Goal: Transaction & Acquisition: Purchase product/service

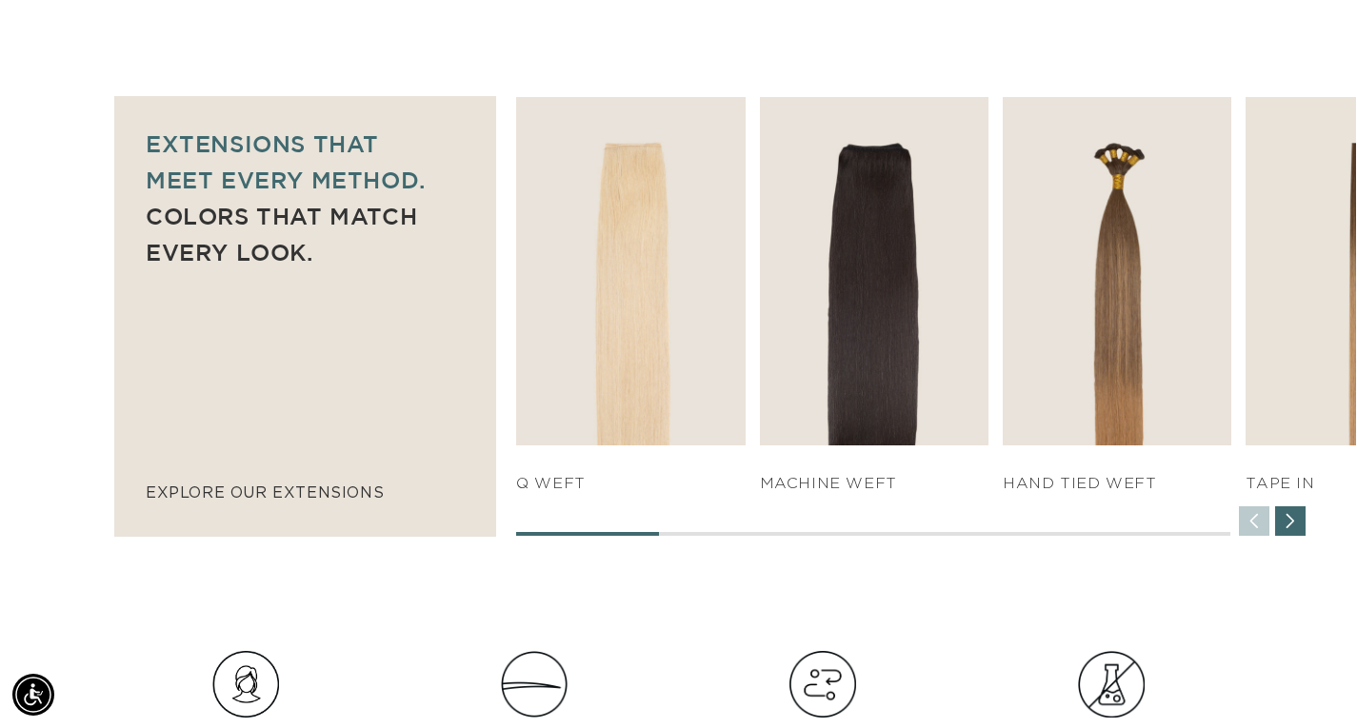
click at [1286, 537] on div "Next slide" at bounding box center [1290, 522] width 30 height 30
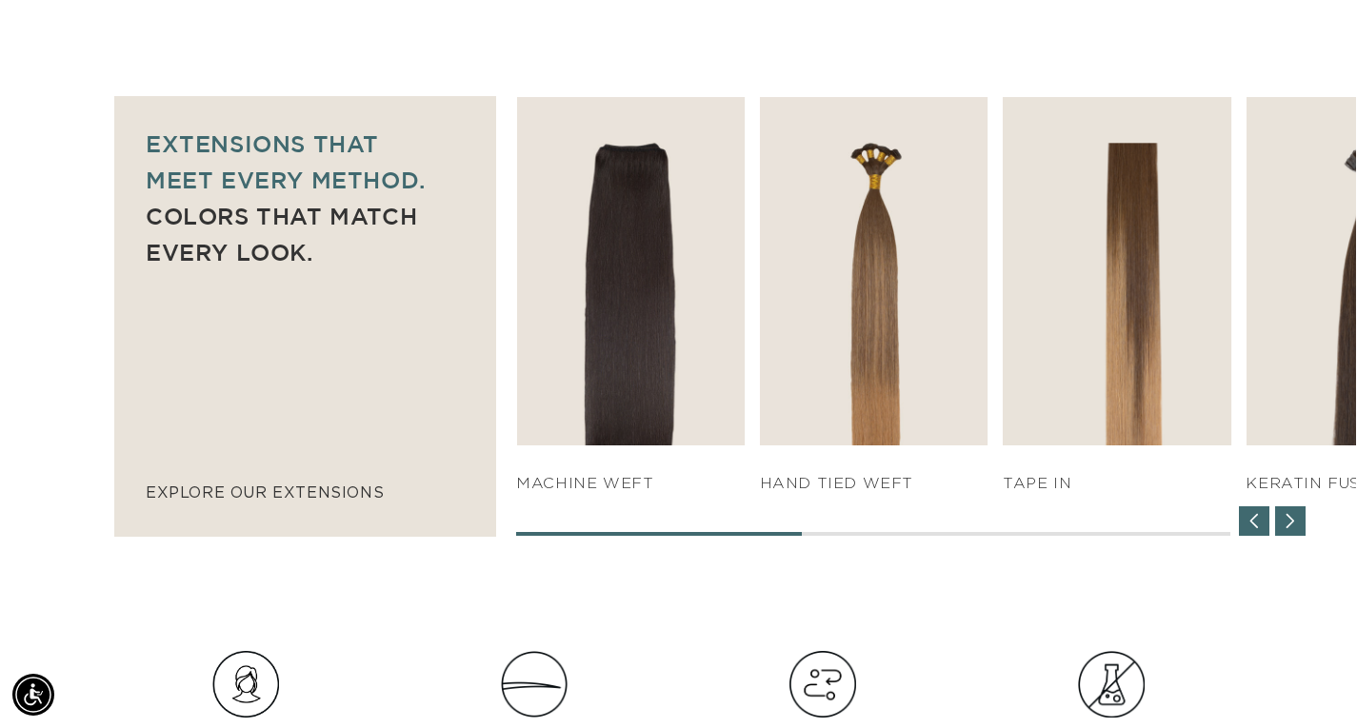
click at [1298, 537] on div "Next slide" at bounding box center [1290, 522] width 30 height 30
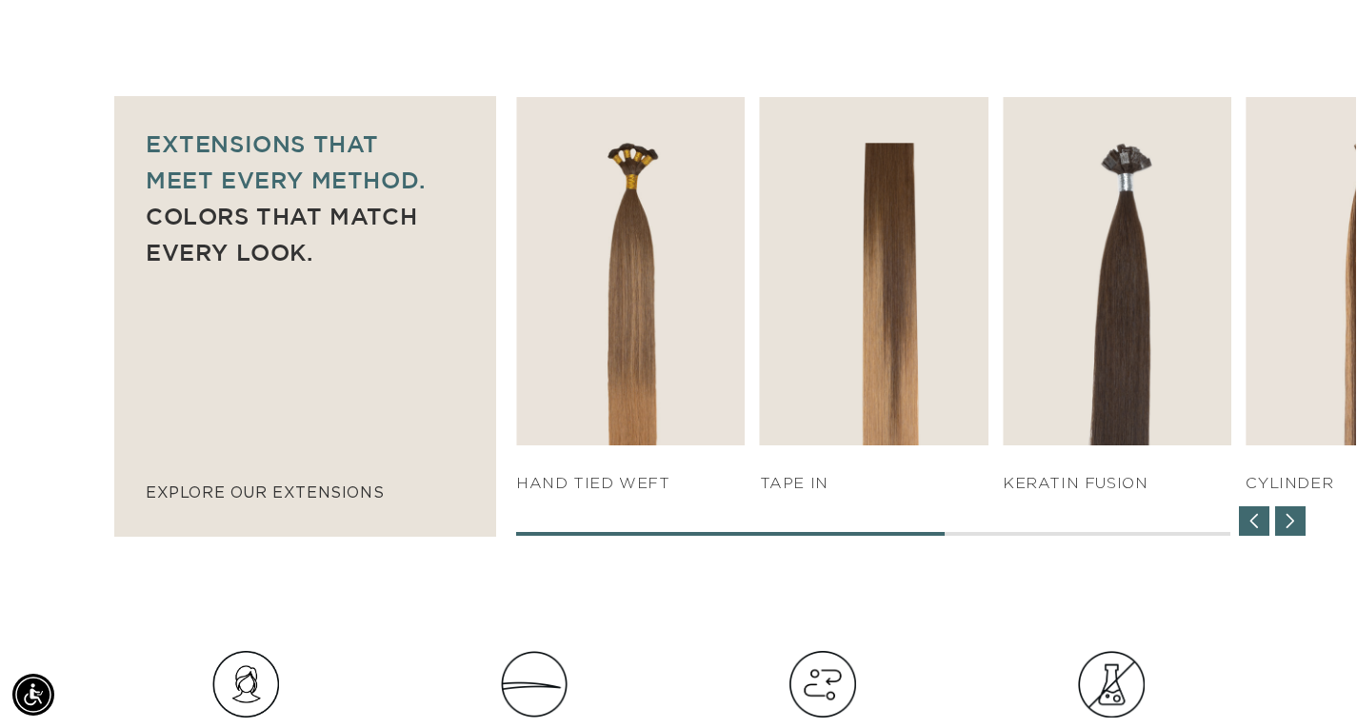
click at [1298, 537] on div "Next slide" at bounding box center [1290, 522] width 30 height 30
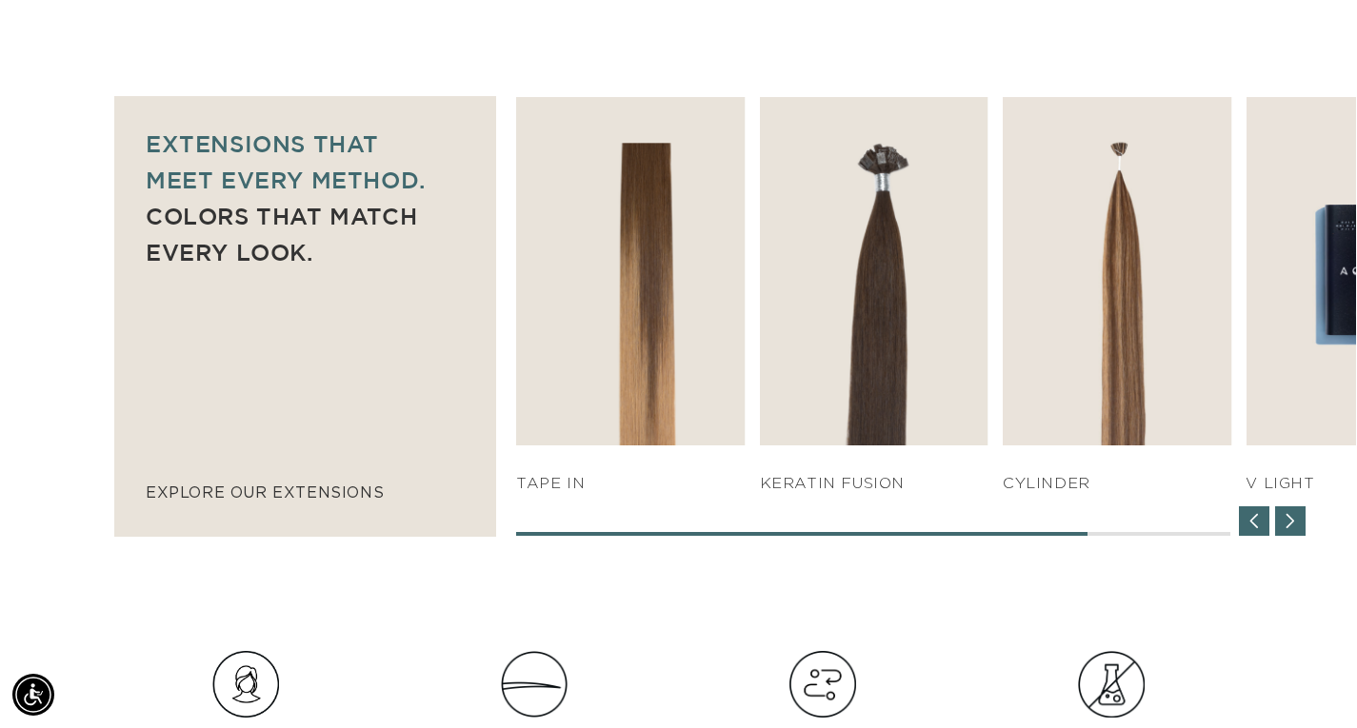
click at [1298, 537] on div "Next slide" at bounding box center [1290, 522] width 30 height 30
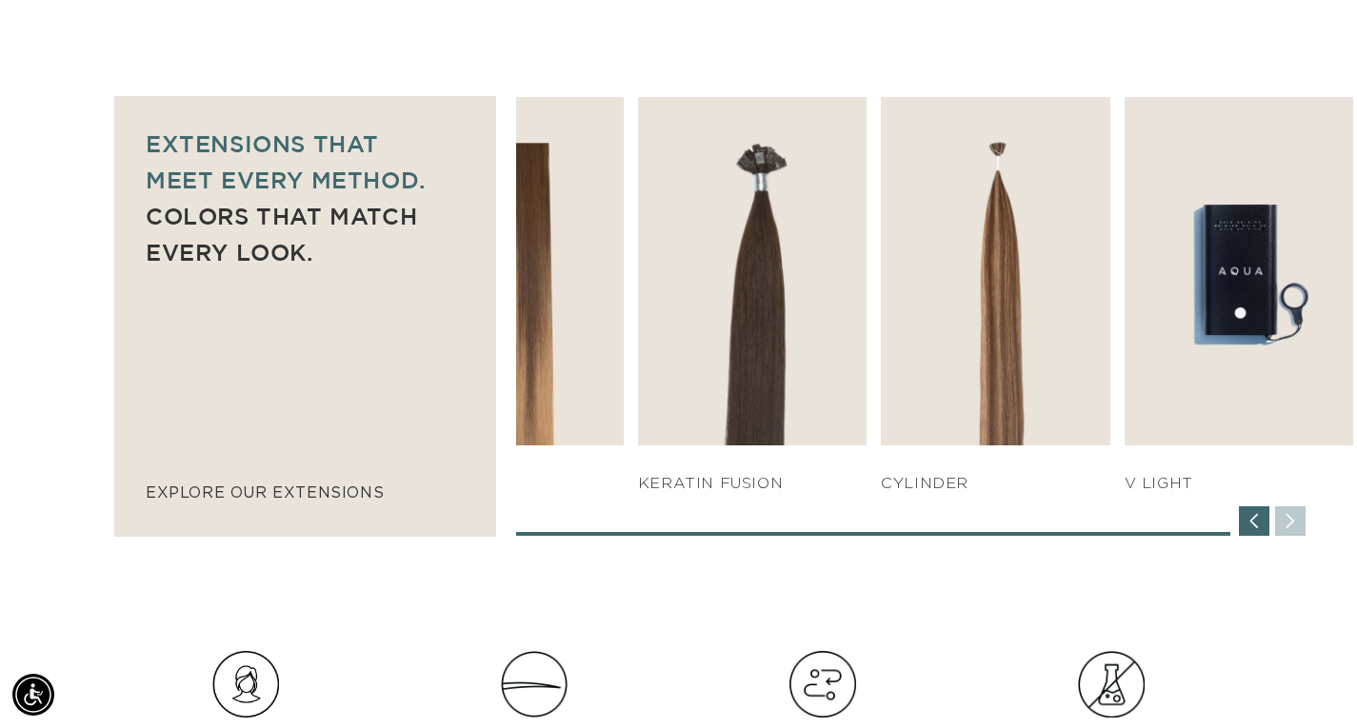
scroll to position [0, 2410]
click at [0, 0] on div "POPUP Form" at bounding box center [0, 0] width 0 height 0
click at [1254, 537] on div "Previous slide" at bounding box center [1254, 522] width 30 height 30
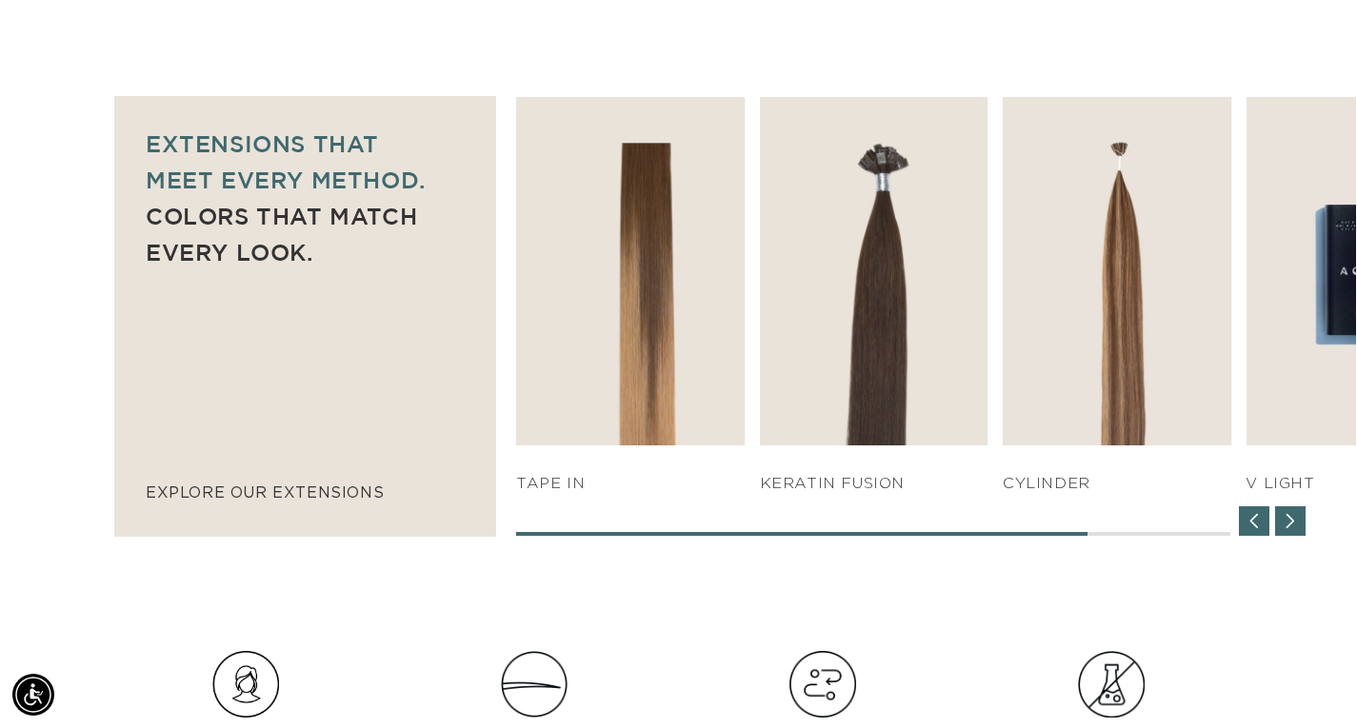
click at [1254, 537] on div "Previous slide" at bounding box center [1254, 522] width 30 height 30
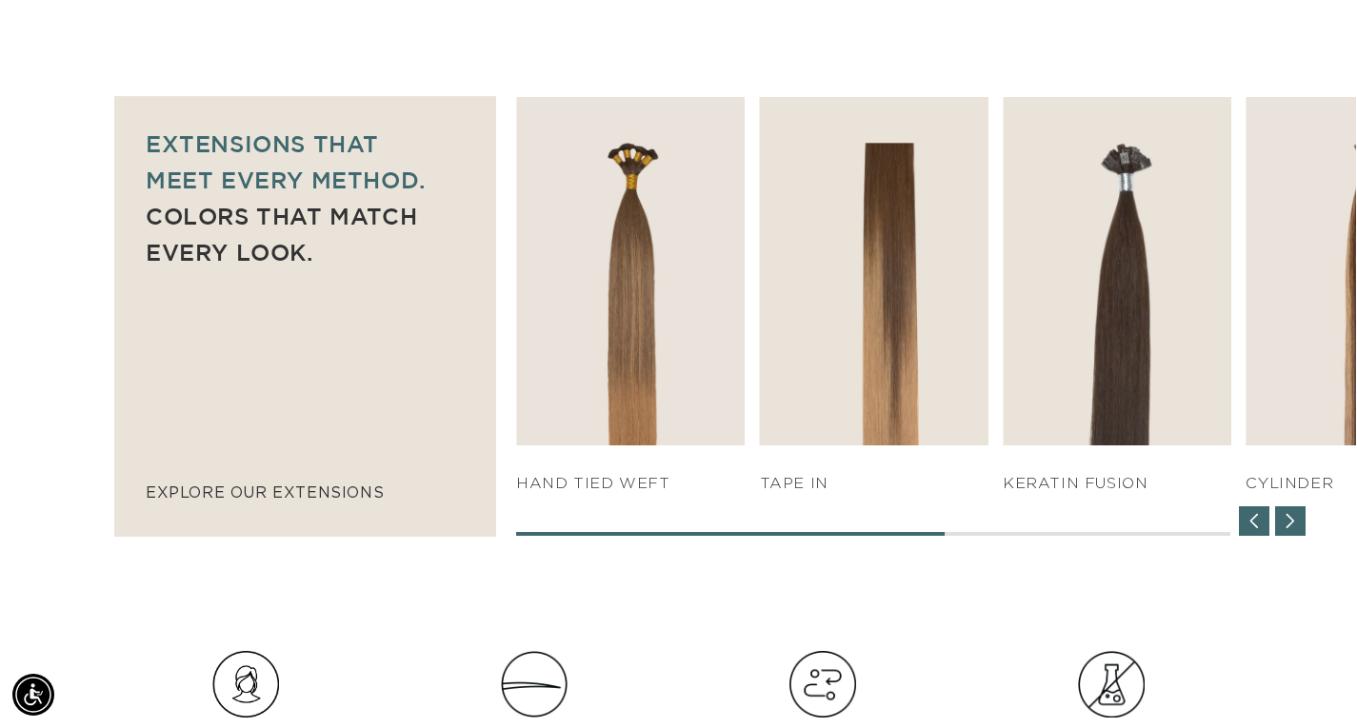
click at [1254, 537] on div "Previous slide" at bounding box center [1254, 522] width 30 height 30
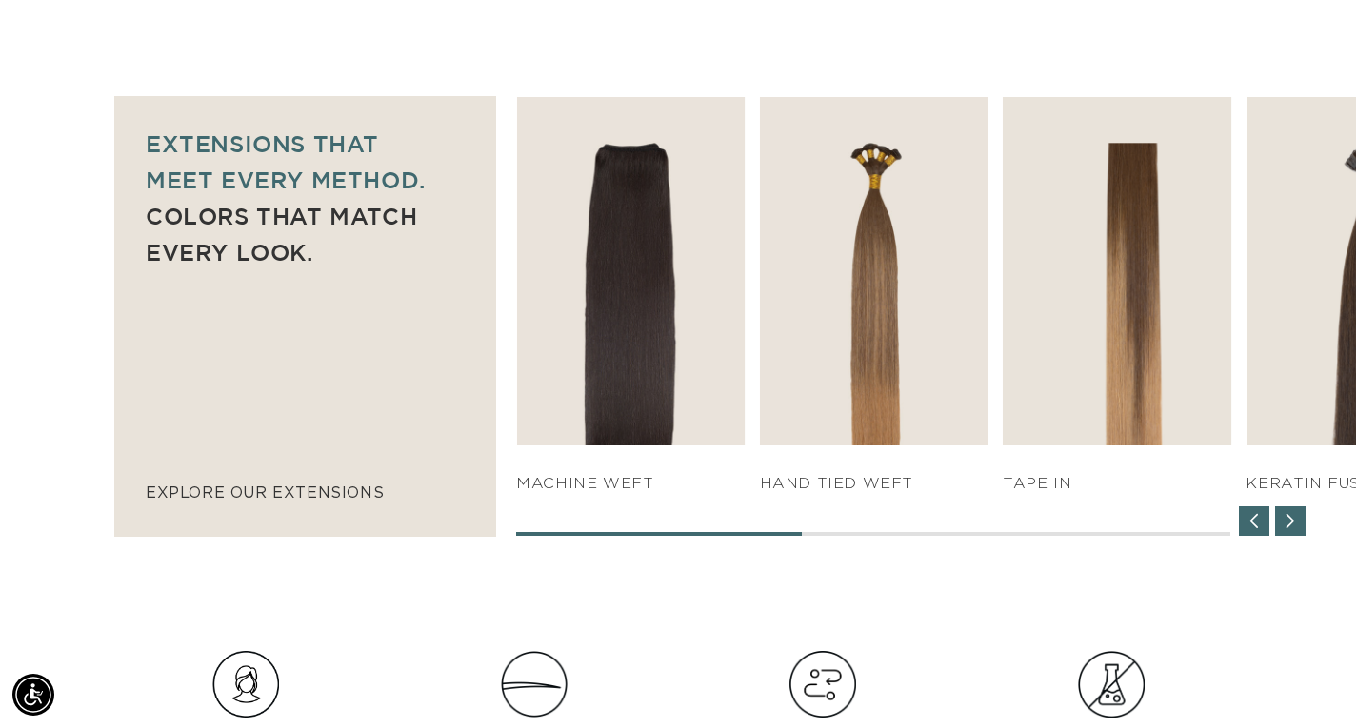
click at [1254, 537] on div "Previous slide" at bounding box center [1254, 522] width 30 height 30
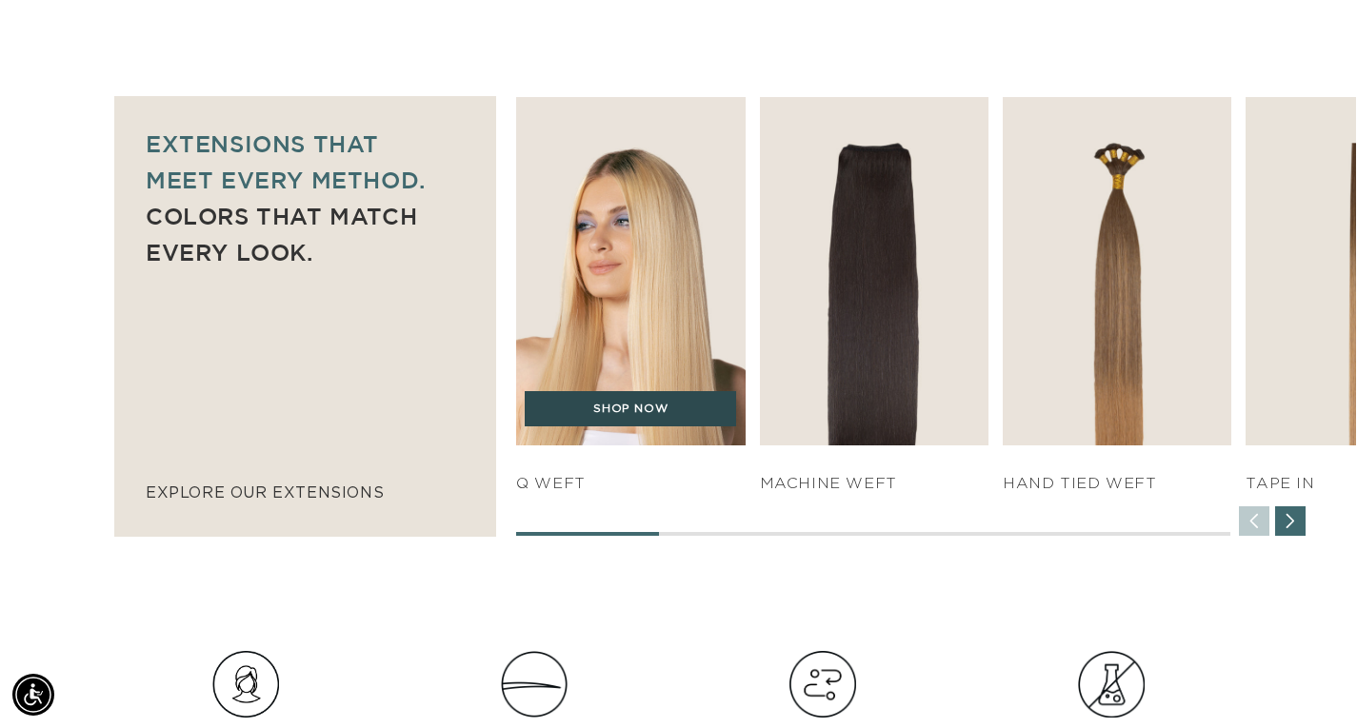
click at [653, 428] on link "SHOP NOW" at bounding box center [630, 409] width 211 height 36
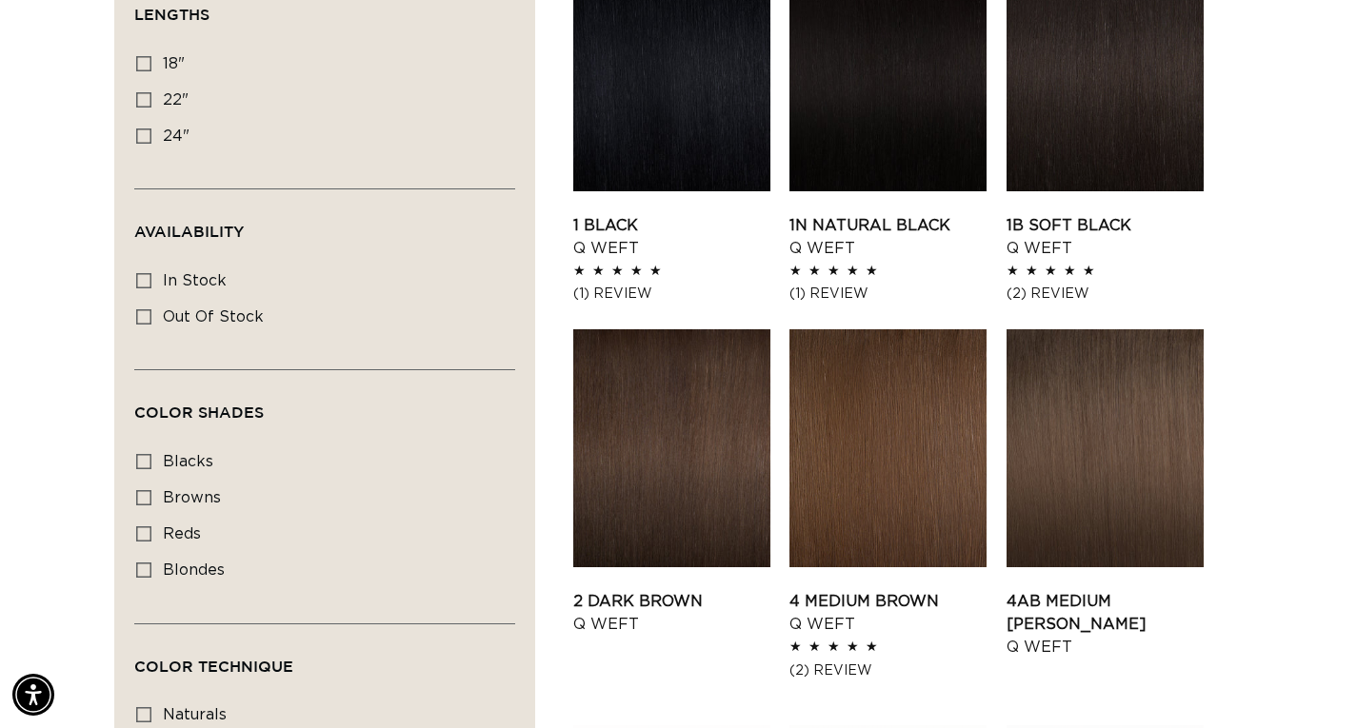
scroll to position [762, 0]
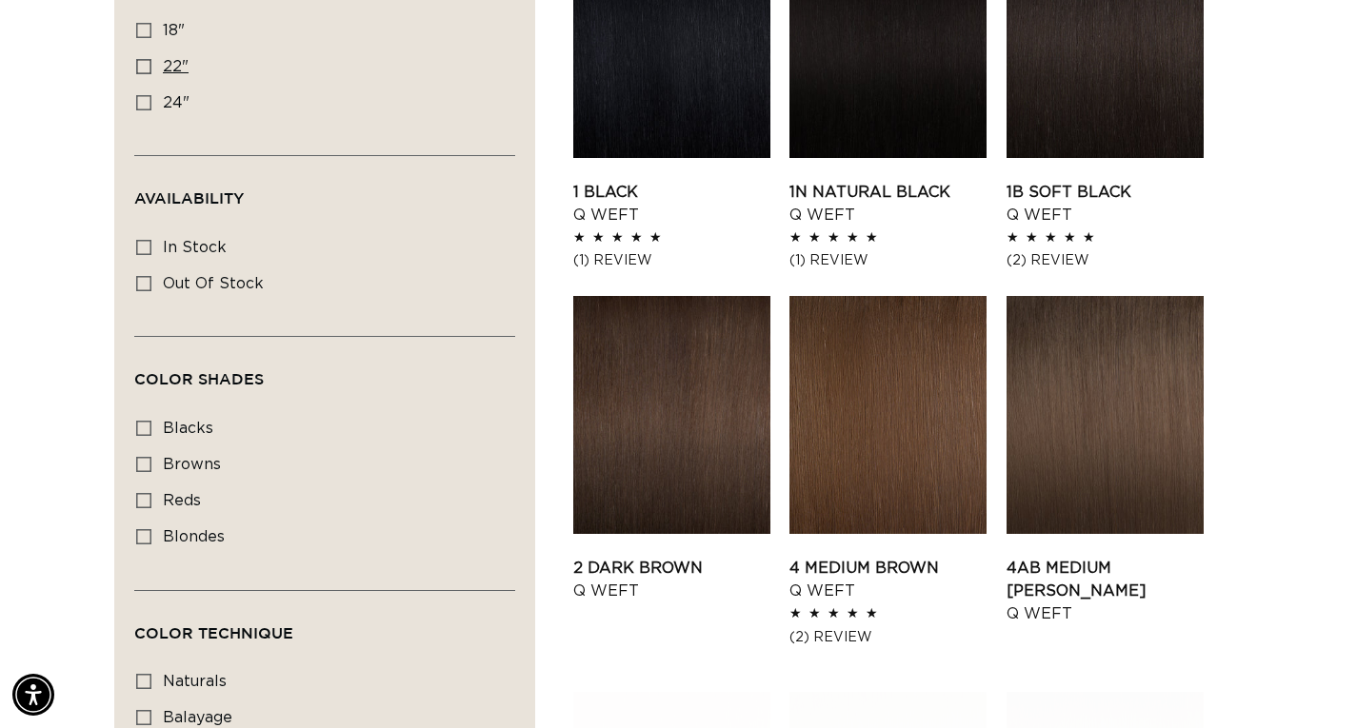
click at [162, 86] on label "22" 22" (5 products)" at bounding box center [319, 68] width 366 height 36
click at [151, 74] on input "22" 22" (5 products)" at bounding box center [143, 66] width 15 height 15
checkbox input "true"
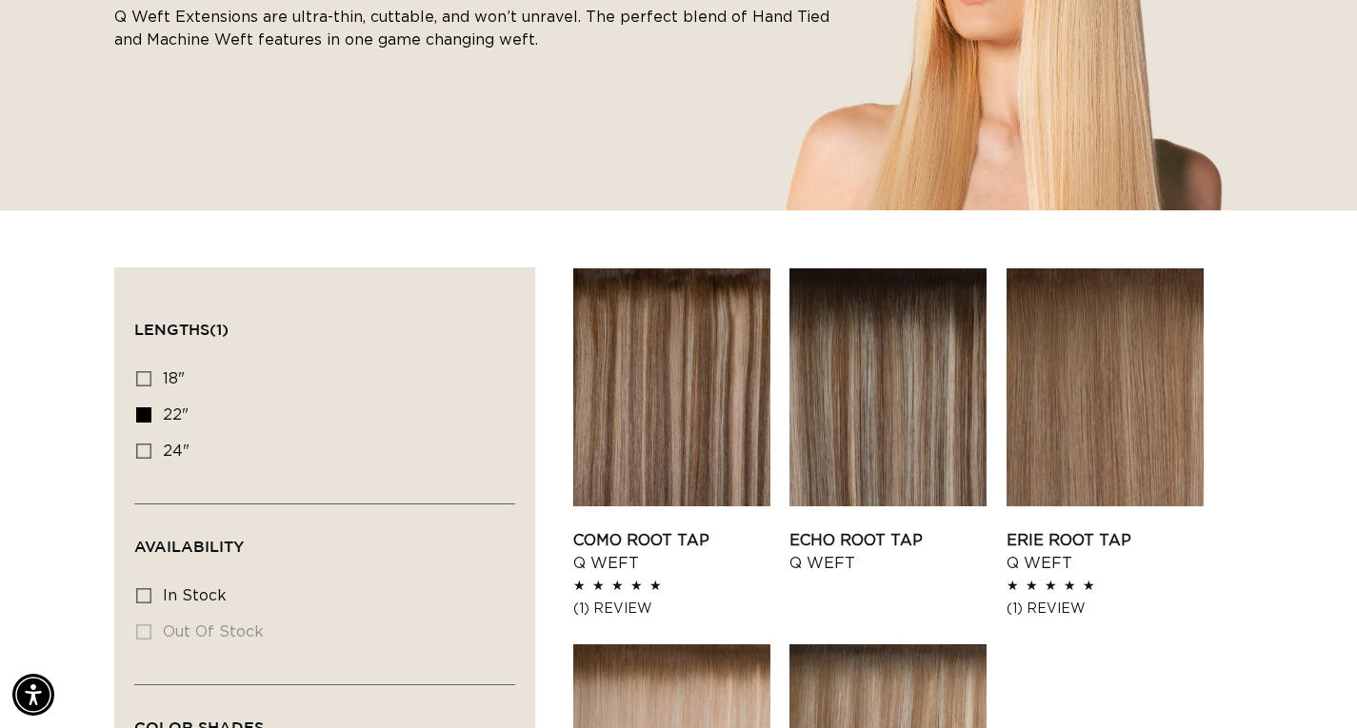
scroll to position [0, 1206]
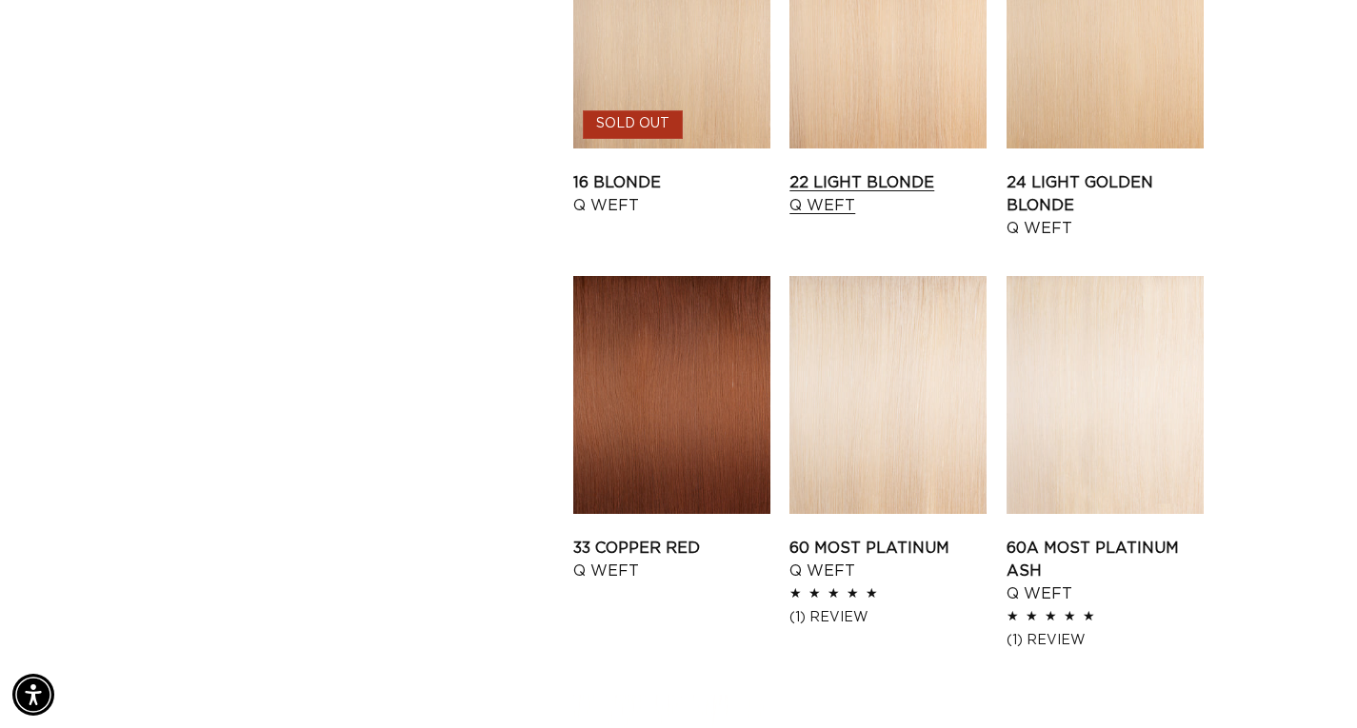
scroll to position [0, 1206]
click at [960, 217] on link "22 Light Blonde Q Weft" at bounding box center [887, 194] width 197 height 46
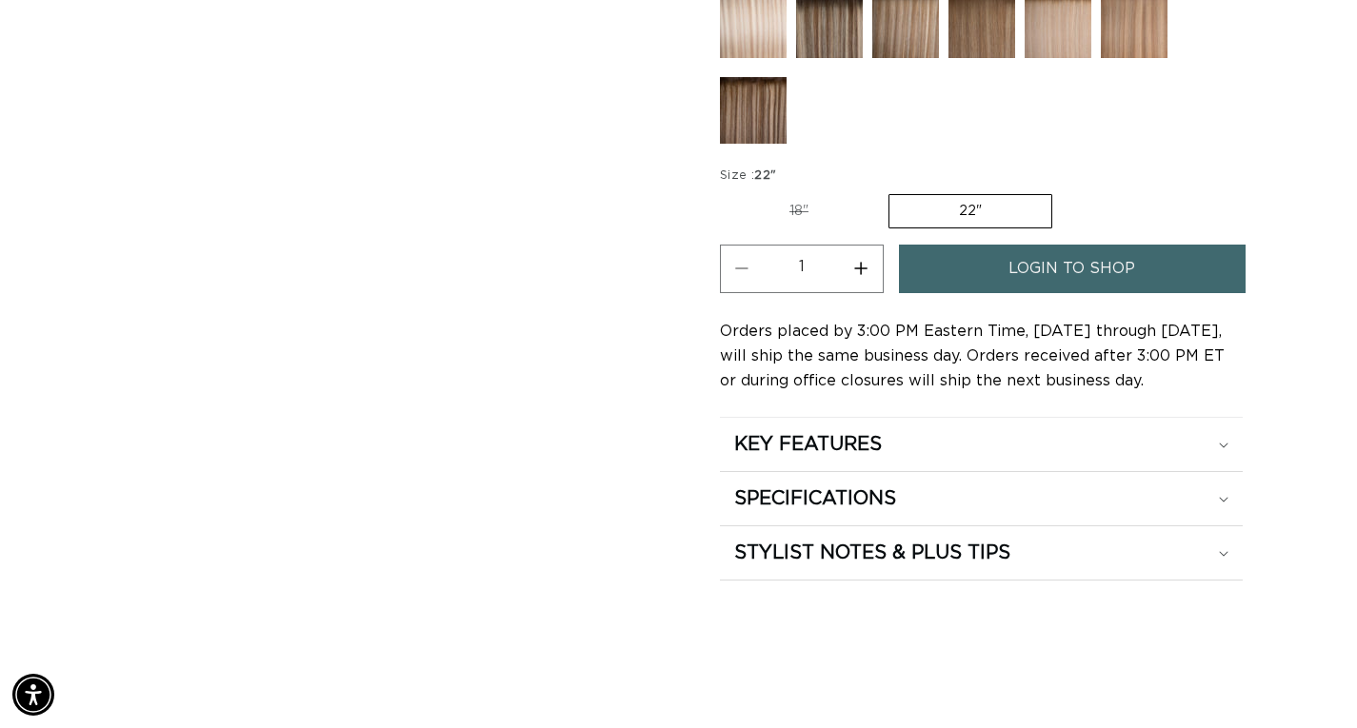
scroll to position [1047, 0]
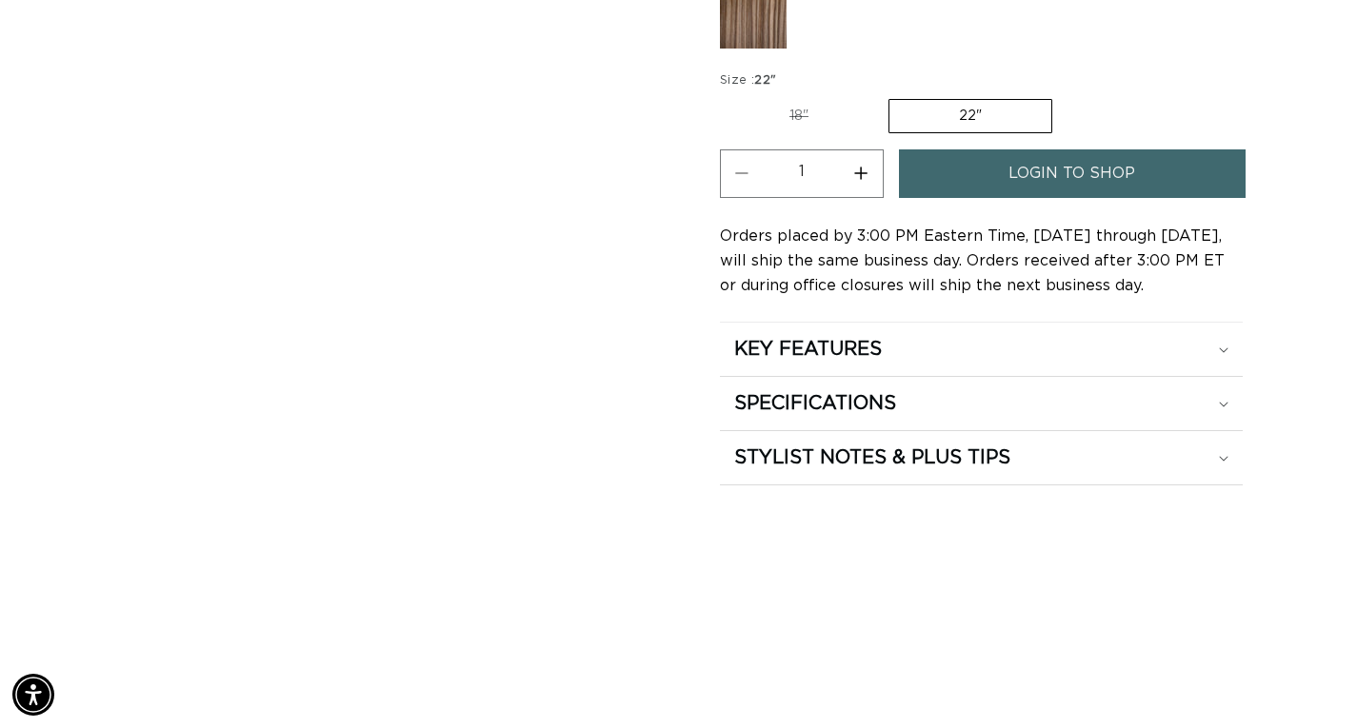
click at [1038, 198] on link "login to shop" at bounding box center [1072, 174] width 347 height 49
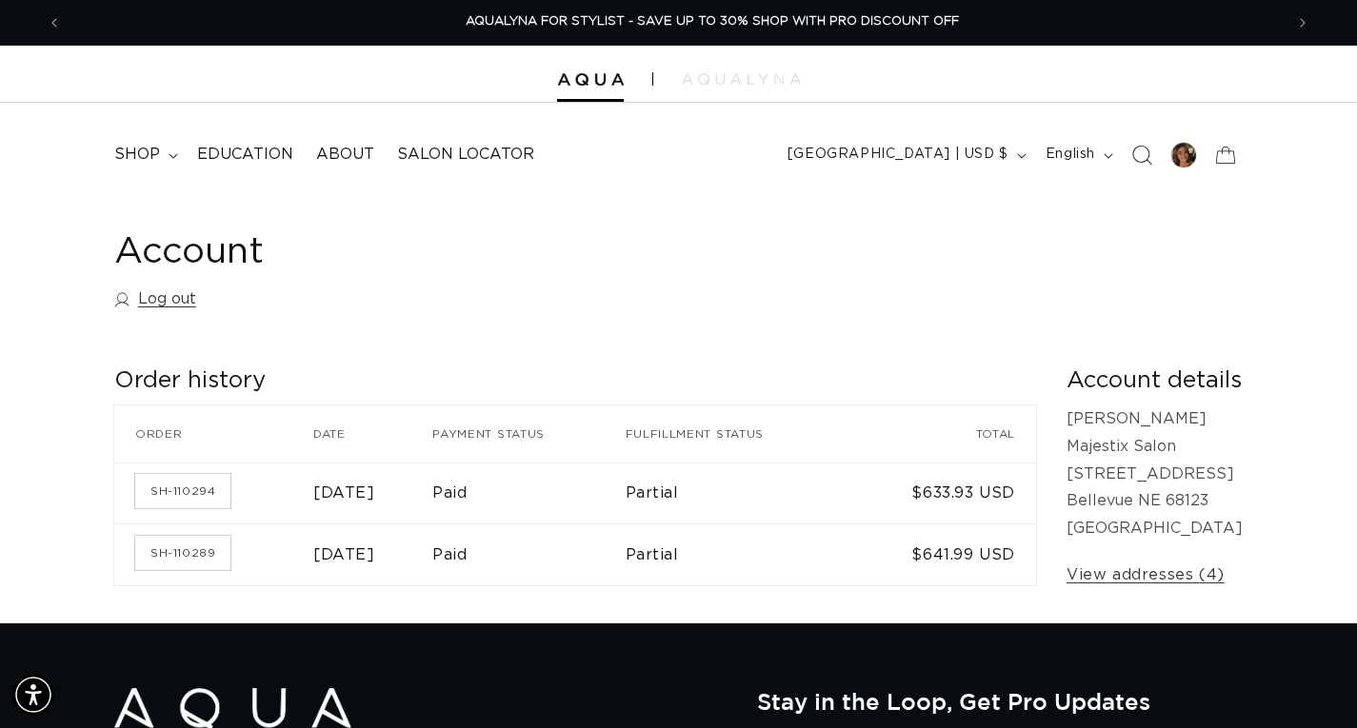
click at [1121, 176] on span "Search" at bounding box center [1142, 155] width 42 height 42
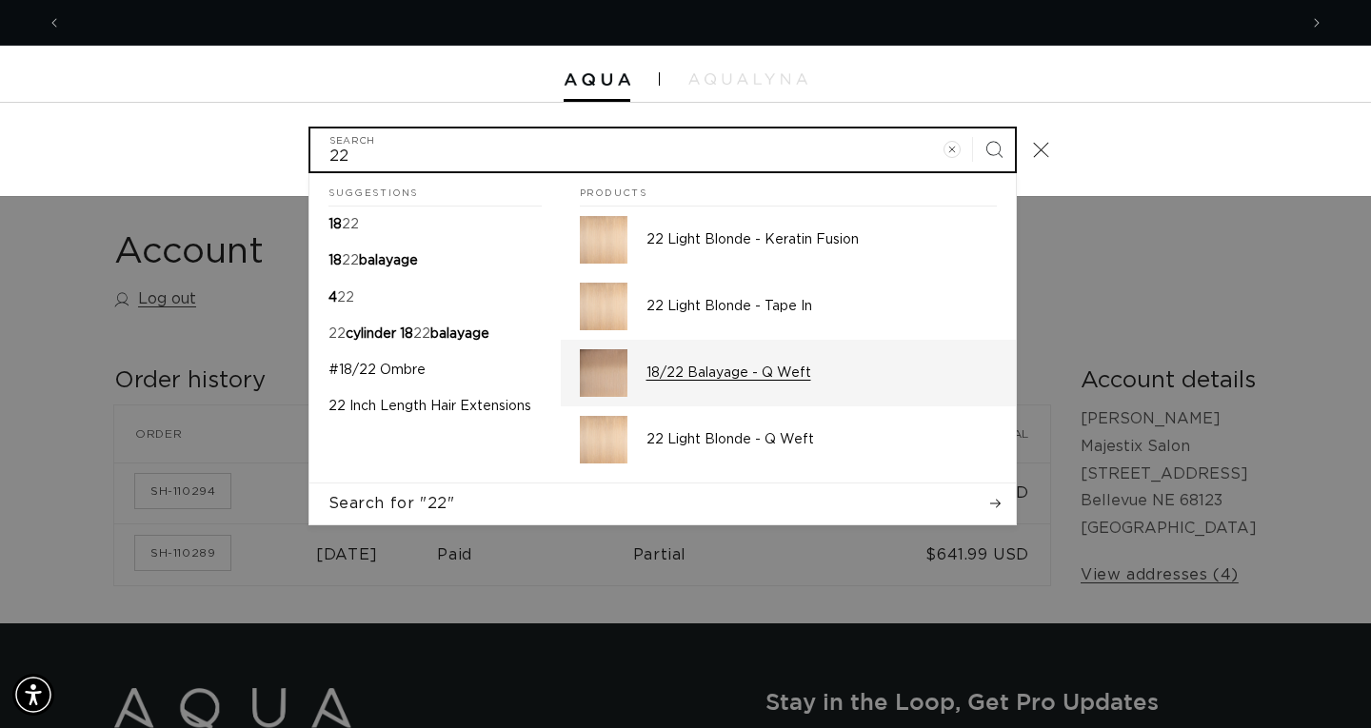
scroll to position [0, 2439]
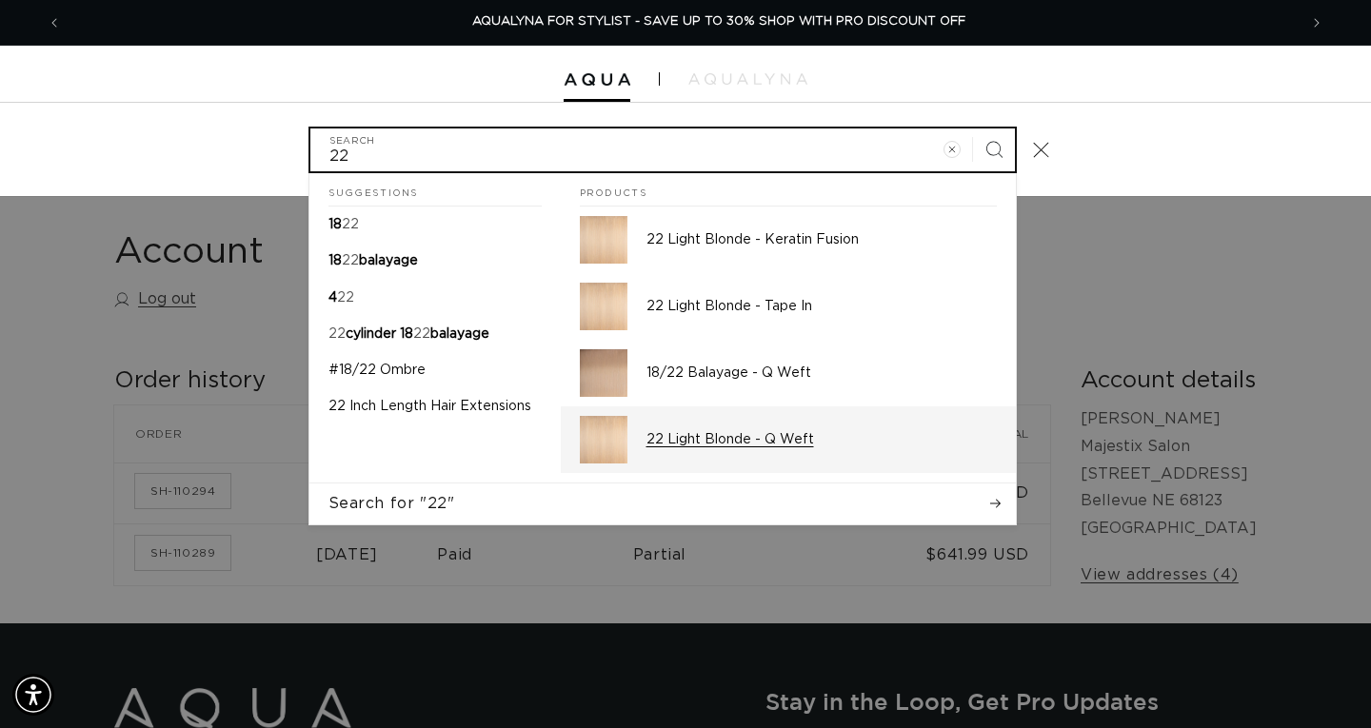
type input "22"
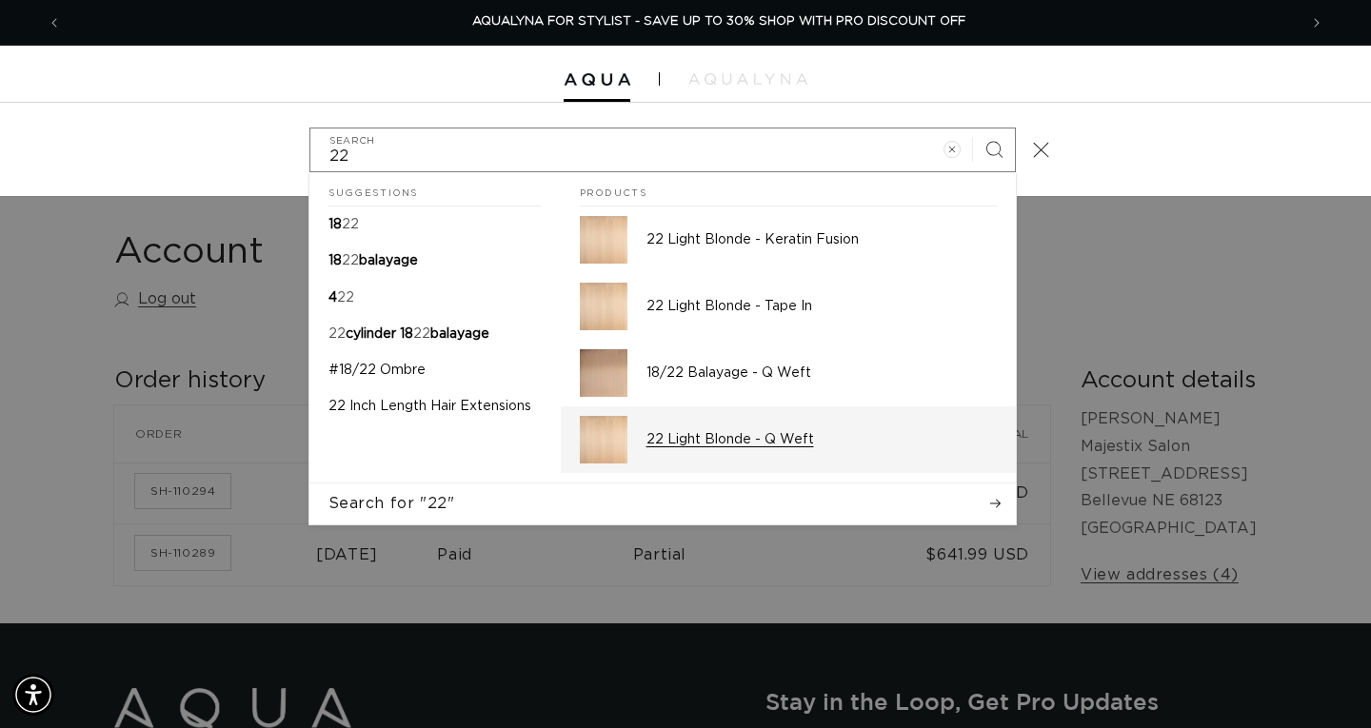
click at [687, 449] on p "22 Light Blonde - Q Weft" at bounding box center [822, 439] width 350 height 17
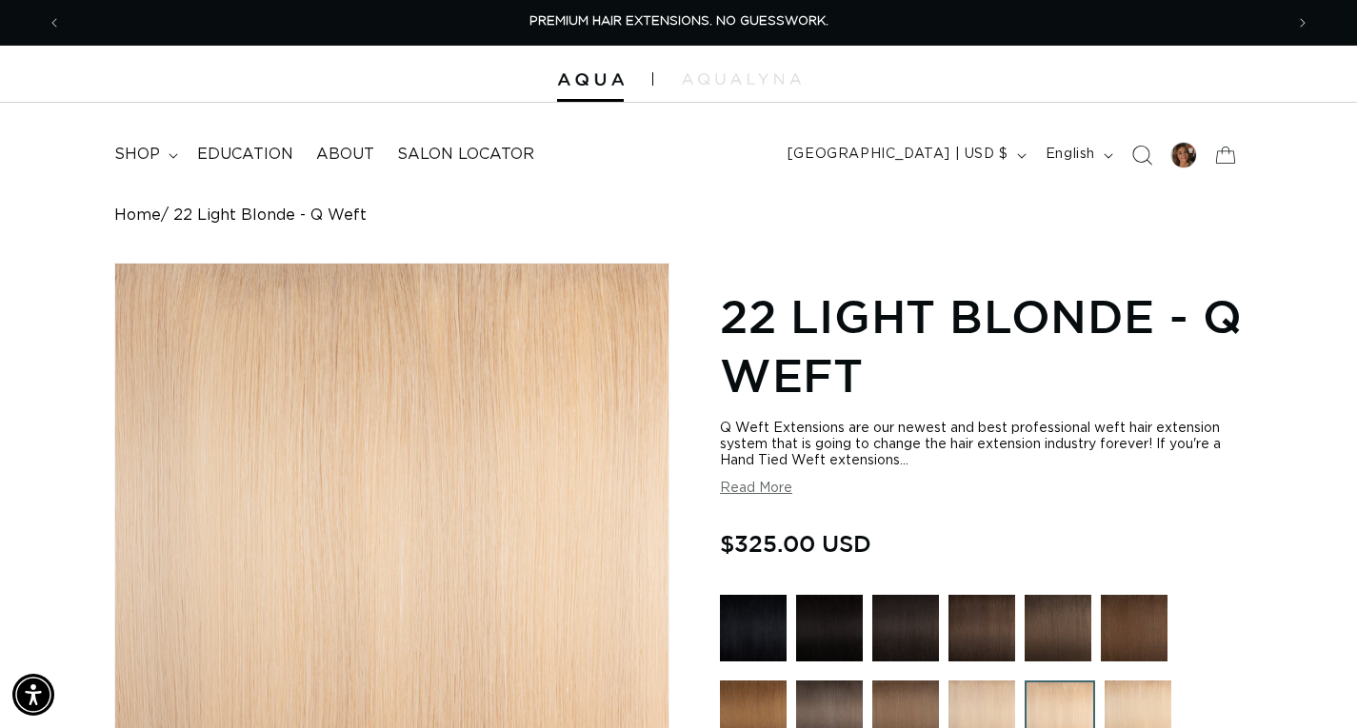
click at [1131, 165] on icon "Search" at bounding box center [1141, 155] width 20 height 20
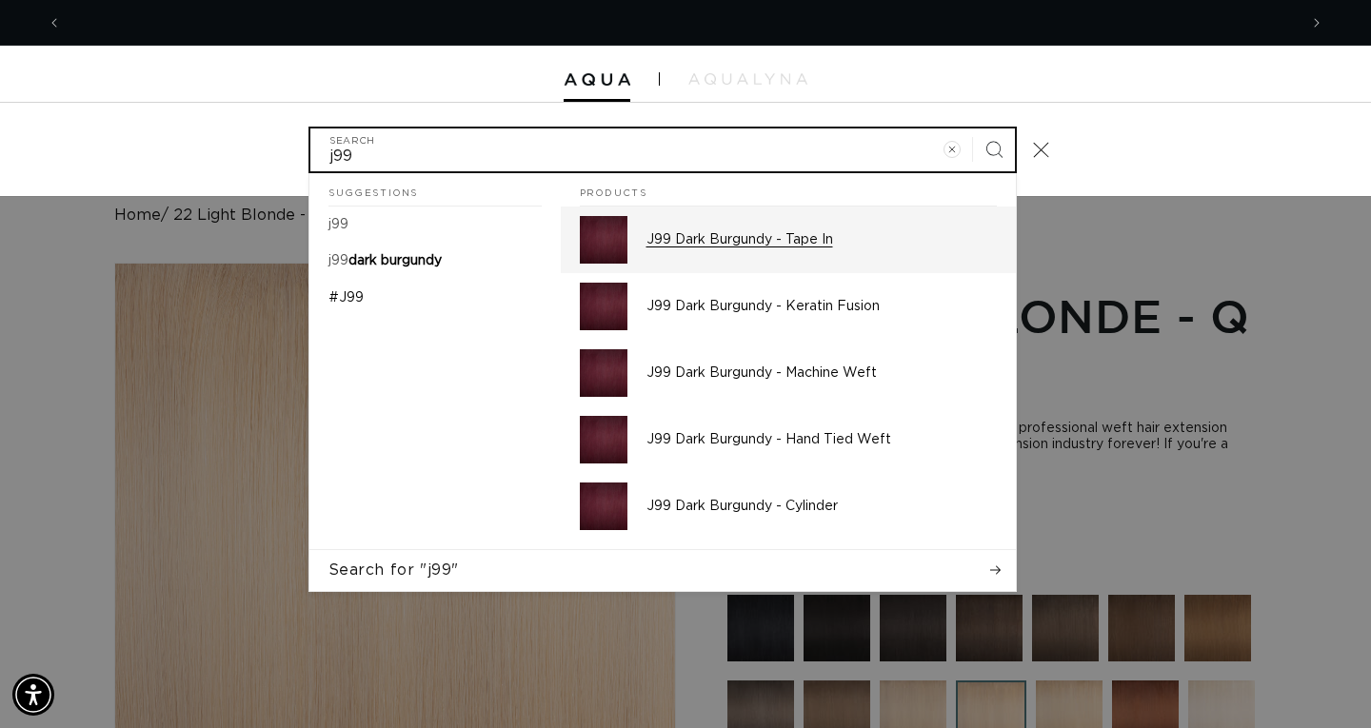
scroll to position [0, 2439]
type input "j99"
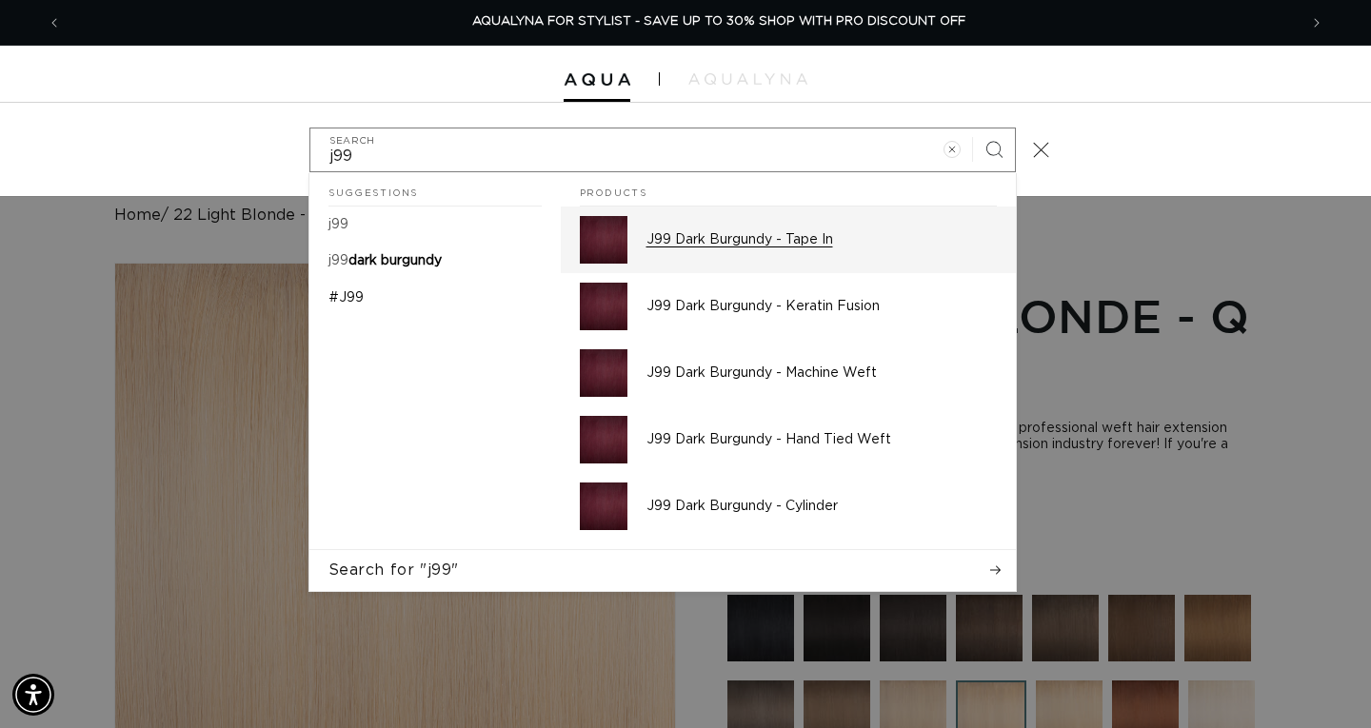
click at [699, 249] on p "J99 Dark Burgundy - Tape In" at bounding box center [822, 239] width 350 height 17
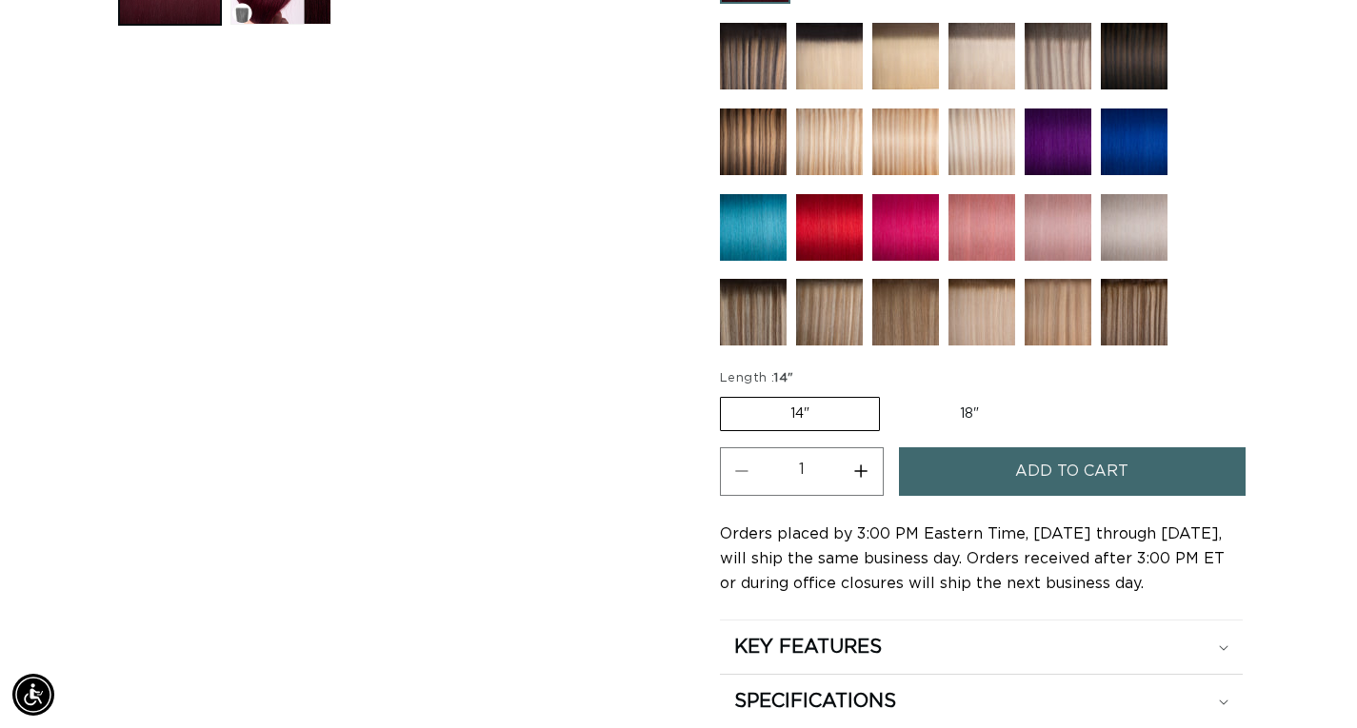
scroll to position [952, 0]
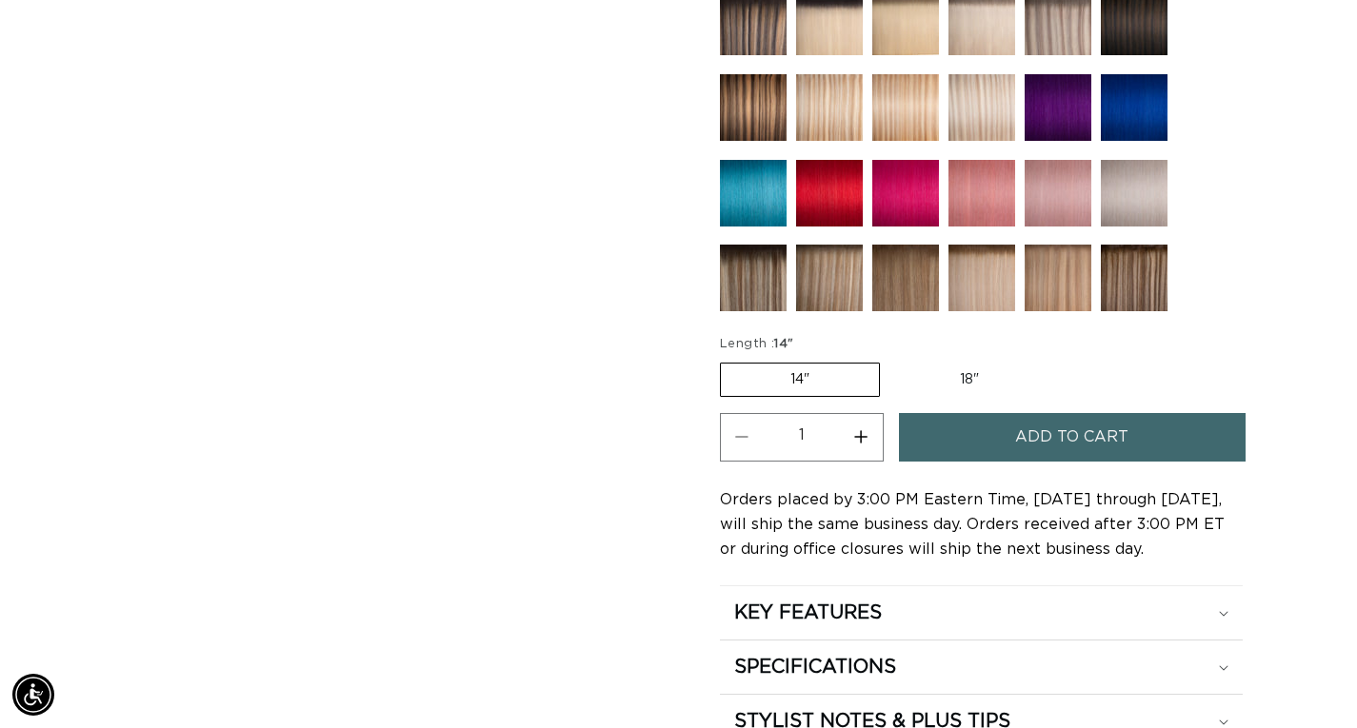
click at [1023, 396] on label "18" Variant sold out or unavailable" at bounding box center [969, 380] width 158 height 32
click at [890, 360] on input "18" Variant sold out or unavailable" at bounding box center [889, 359] width 1 height 1
radio input "true"
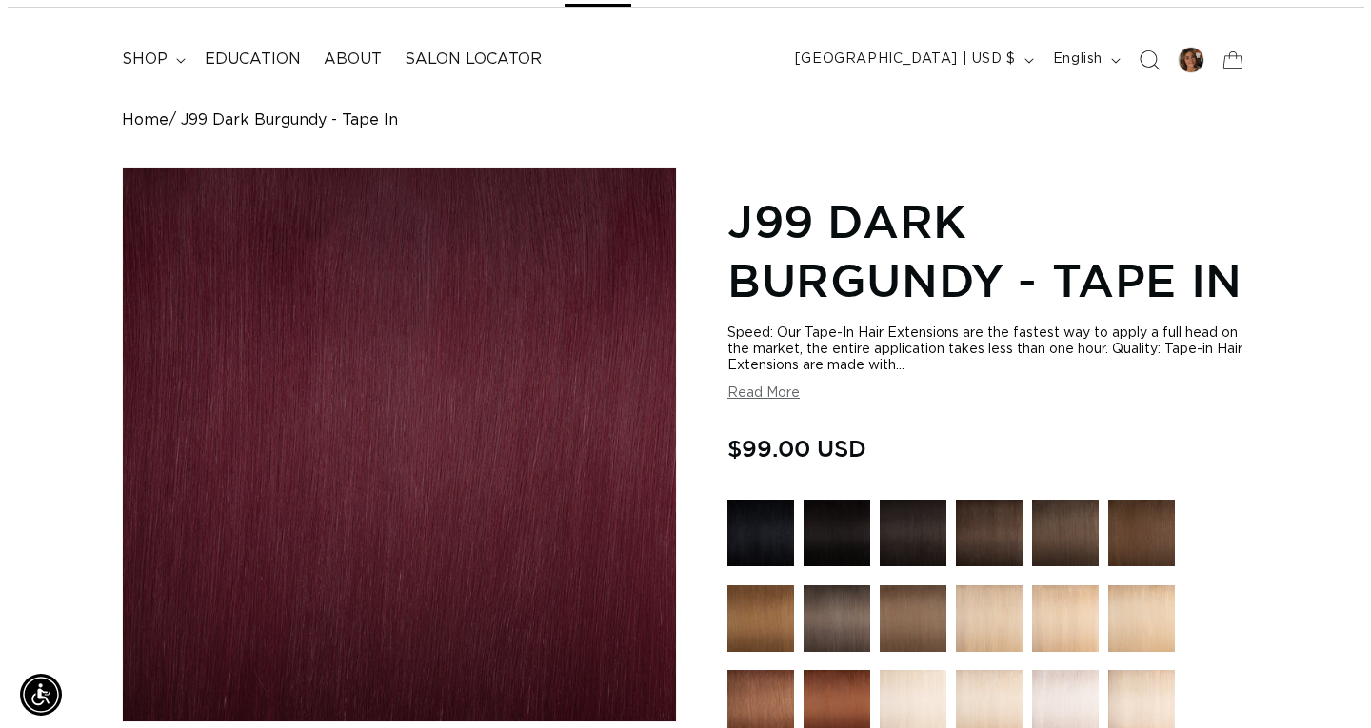
scroll to position [0, 1206]
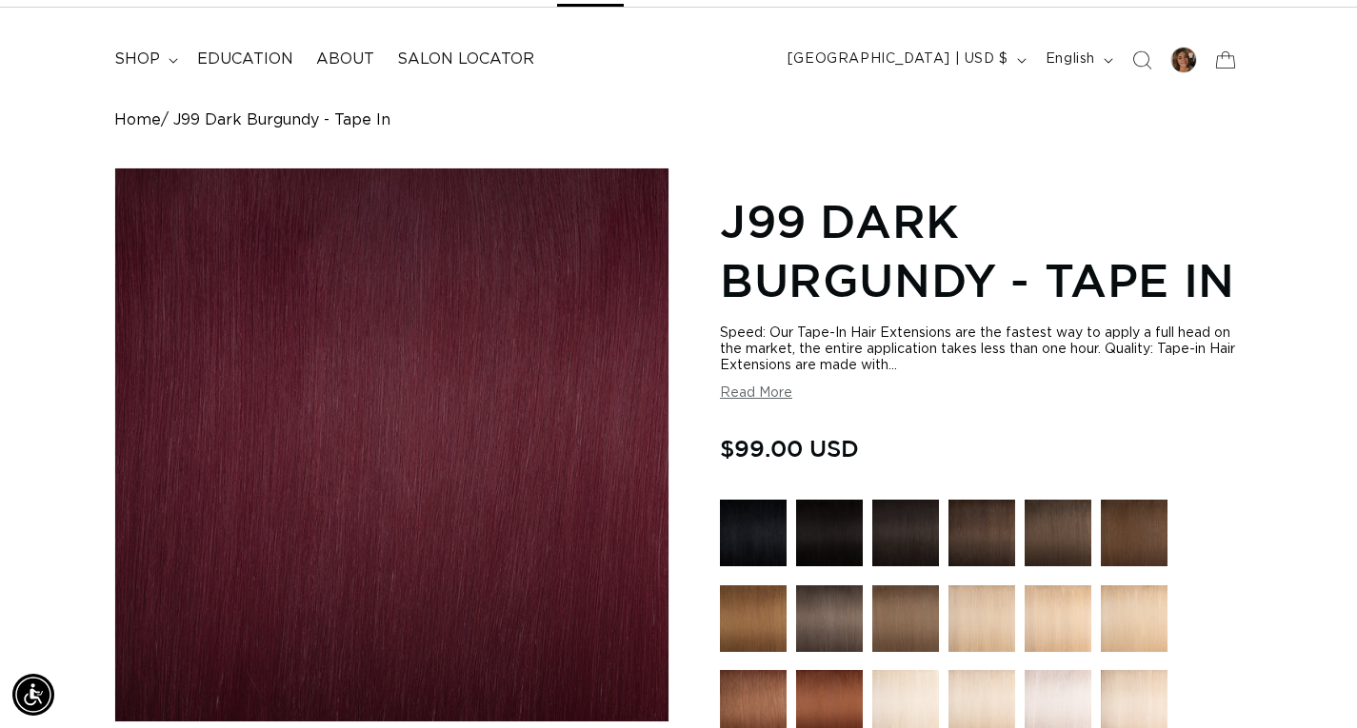
click at [1124, 81] on span "Search" at bounding box center [1142, 60] width 42 height 42
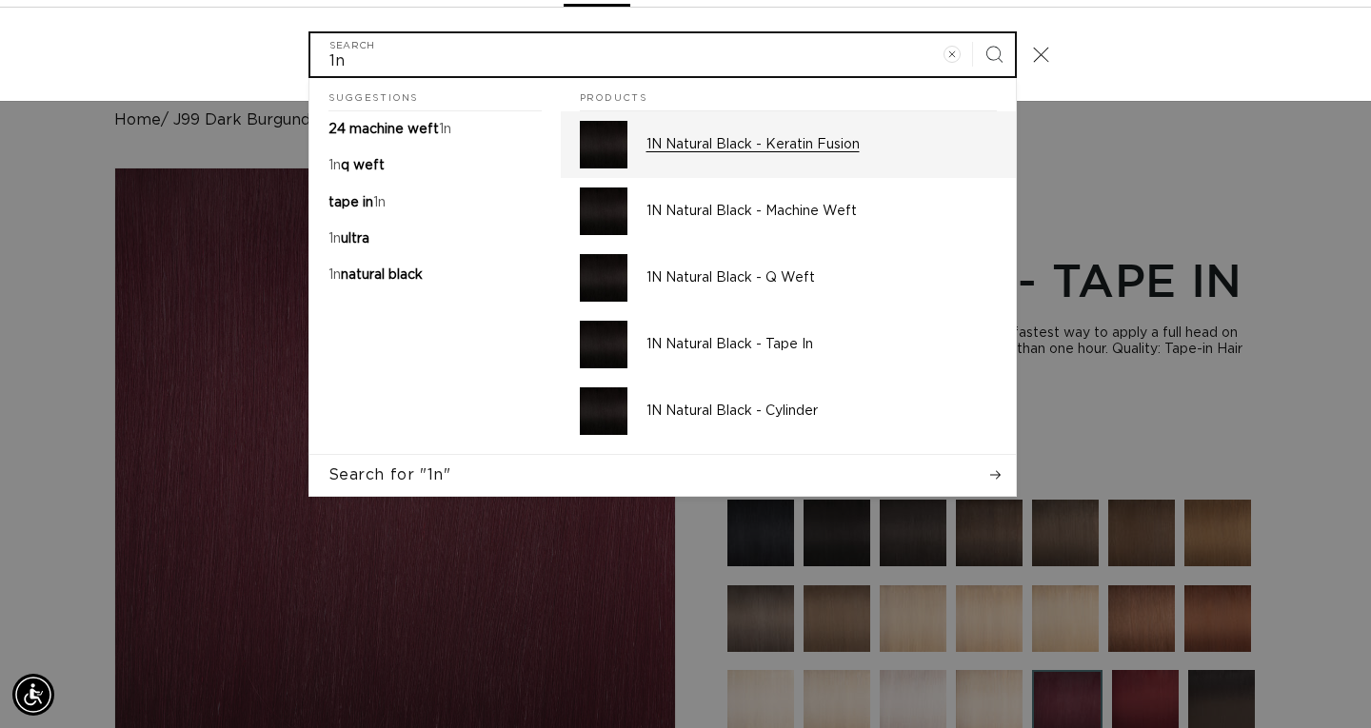
scroll to position [0, 0]
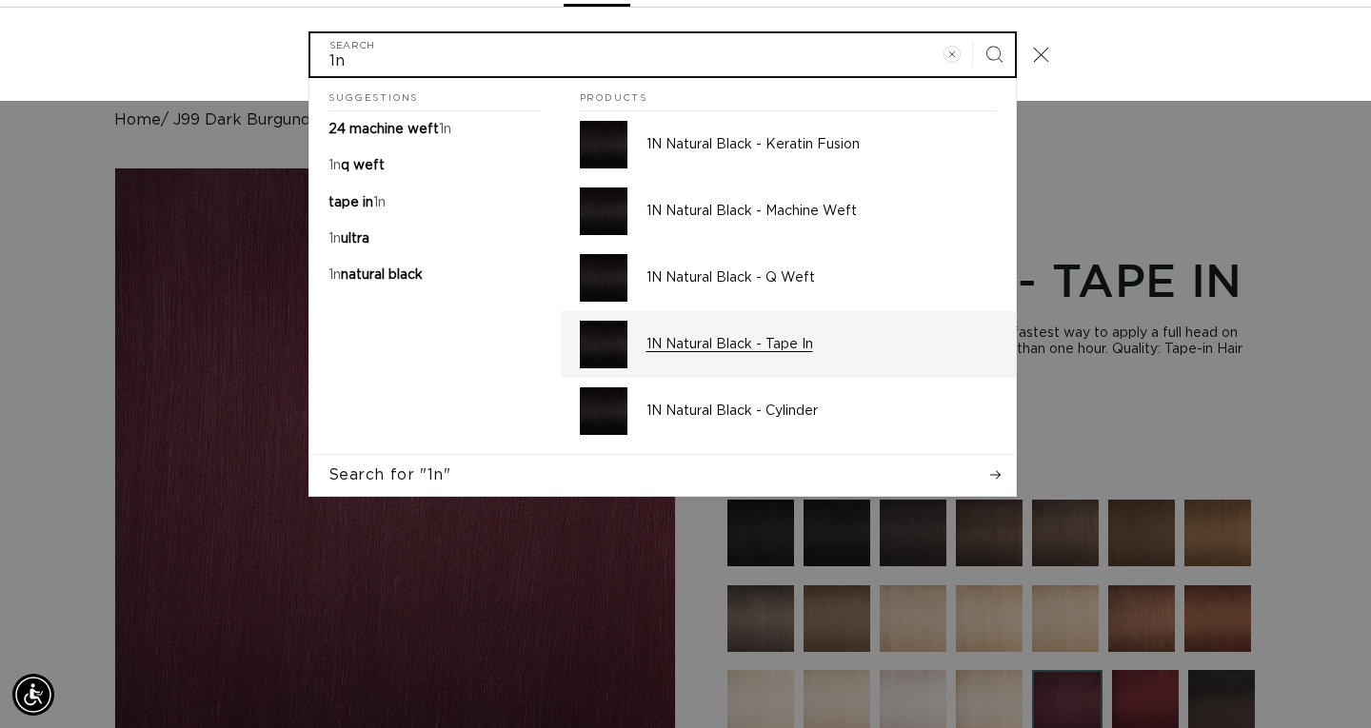
type input "1n"
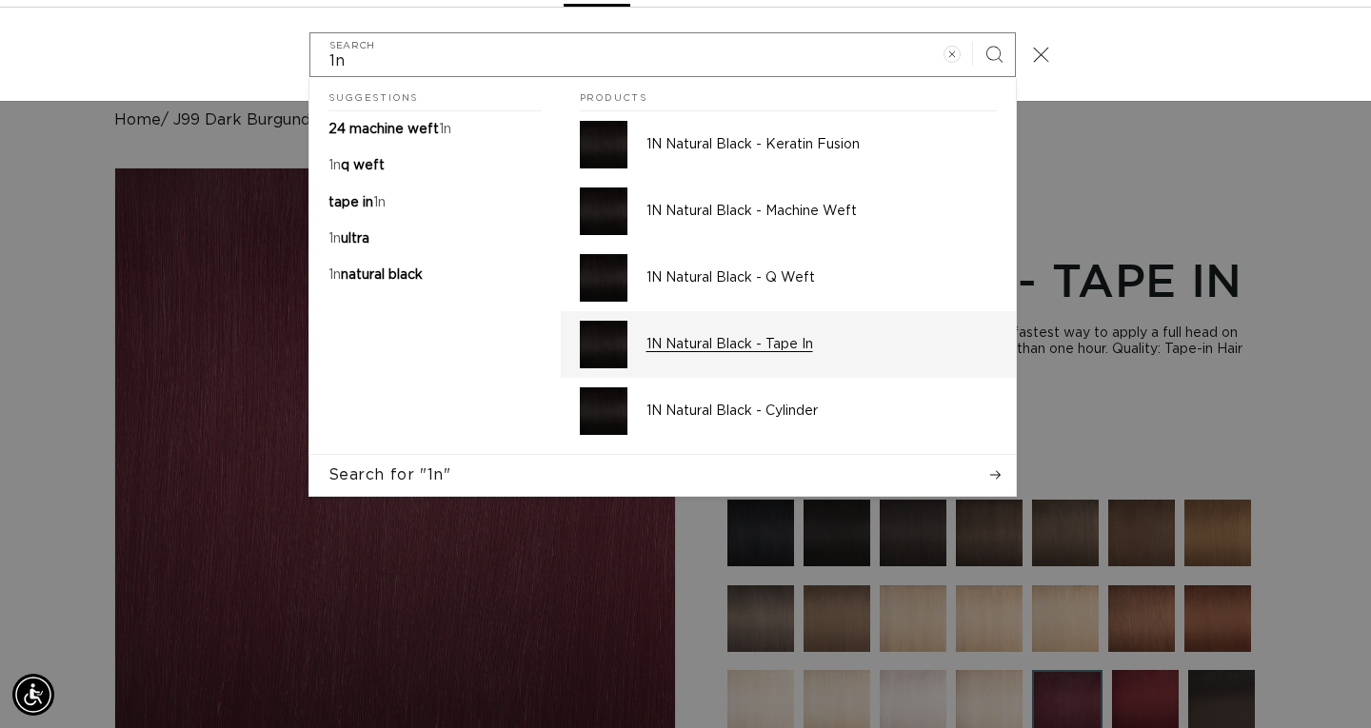
click at [757, 353] on p "1N Natural Black - Tape In" at bounding box center [822, 344] width 350 height 17
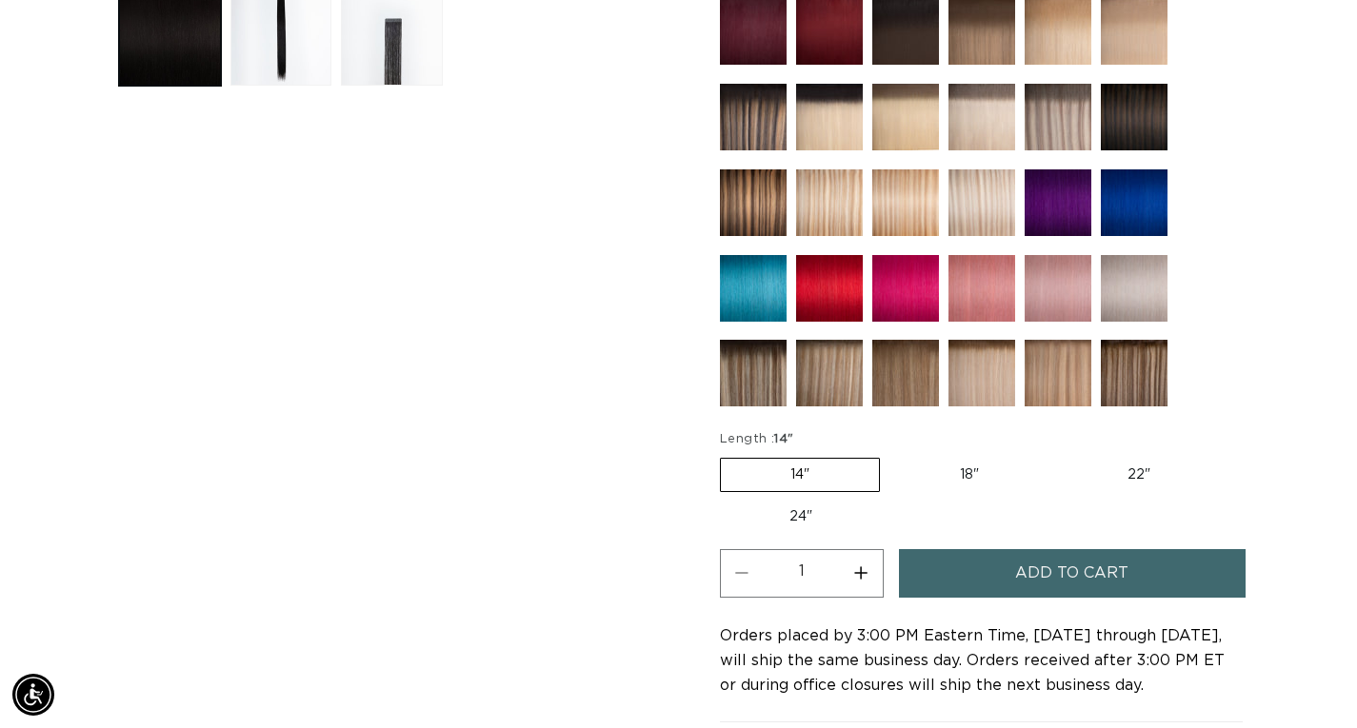
scroll to position [0, 1206]
click at [1003, 491] on label "18" Variant sold out or unavailable" at bounding box center [969, 475] width 158 height 32
click at [890, 455] on input "18" Variant sold out or unavailable" at bounding box center [889, 454] width 1 height 1
radio input "true"
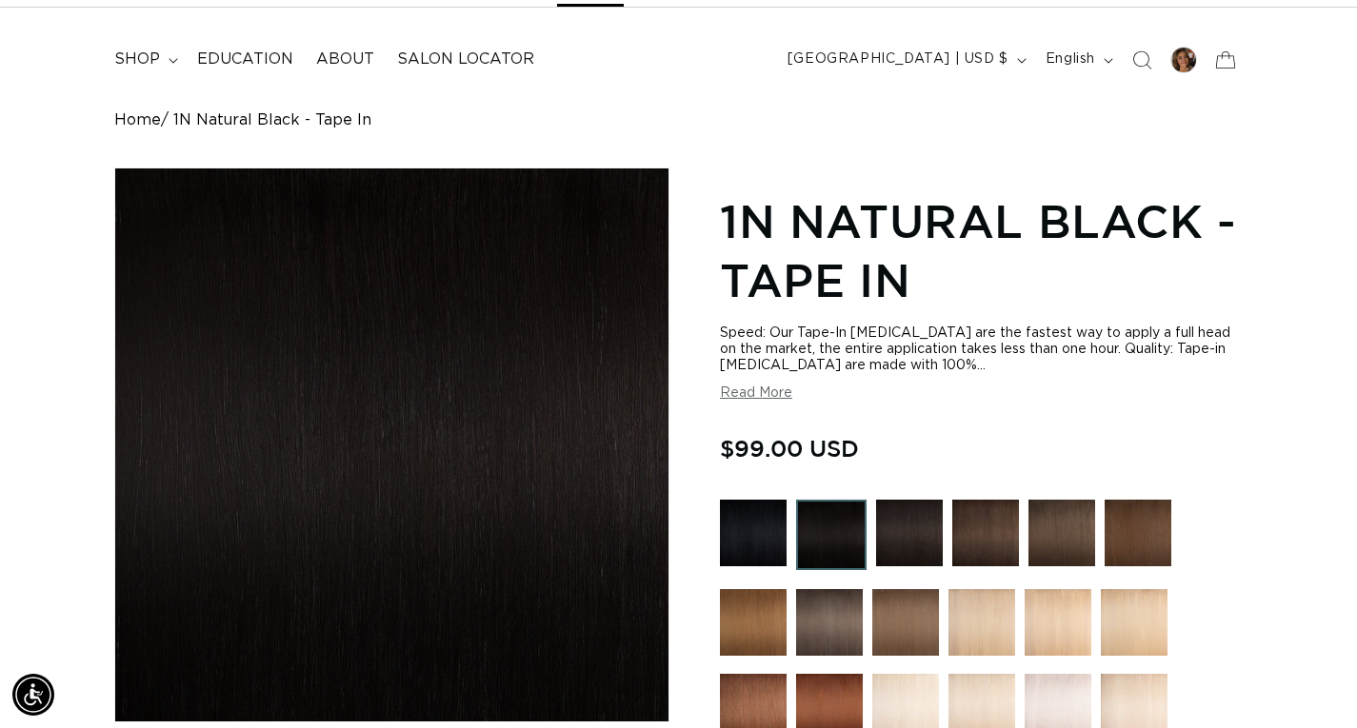
scroll to position [0, 1206]
click at [1127, 72] on span "Search" at bounding box center [1142, 60] width 42 height 42
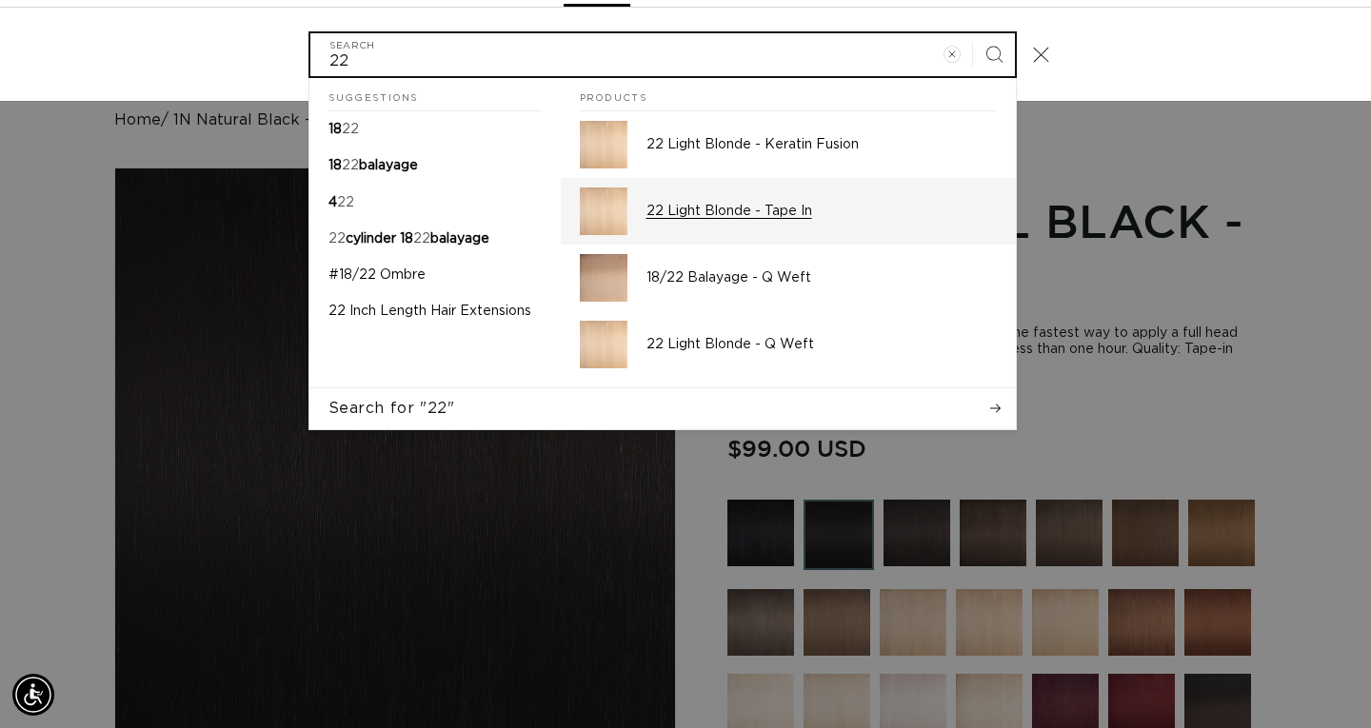
scroll to position [0, 2439]
type input "22"
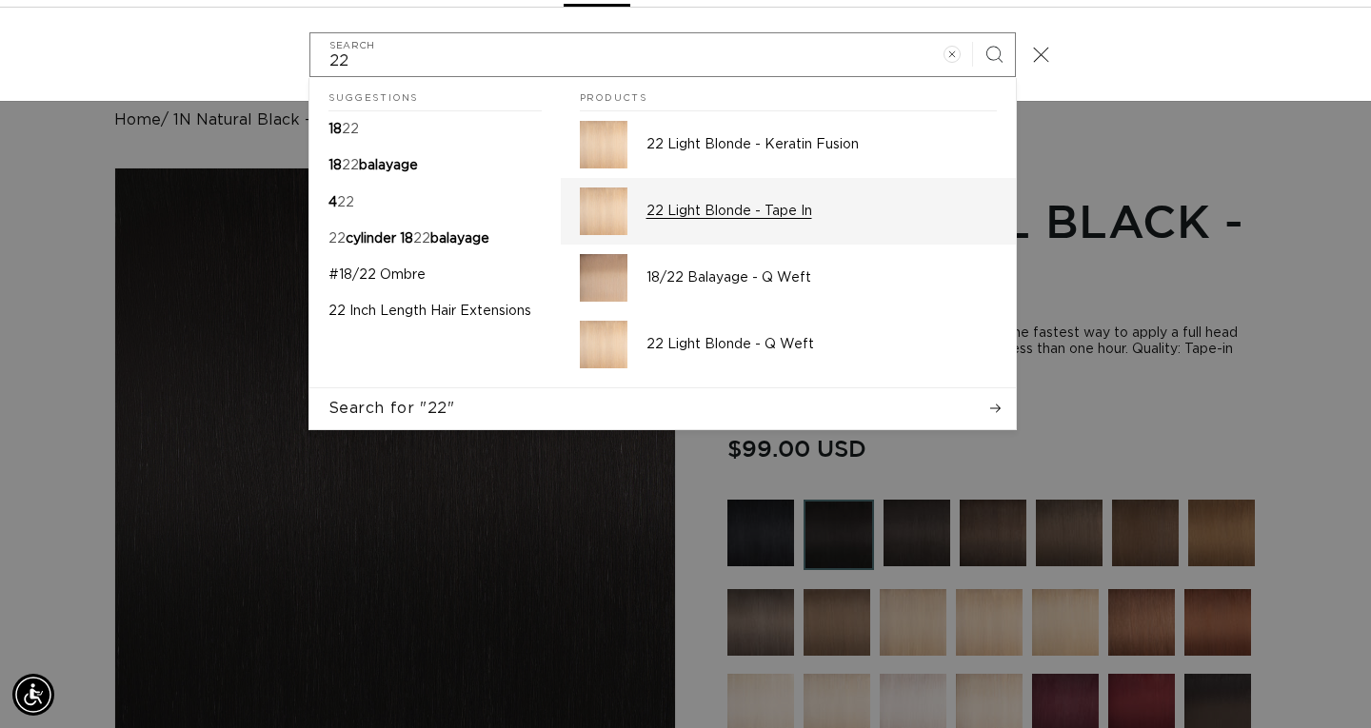
click at [717, 220] on p "22 Light Blonde - Tape In" at bounding box center [822, 211] width 350 height 17
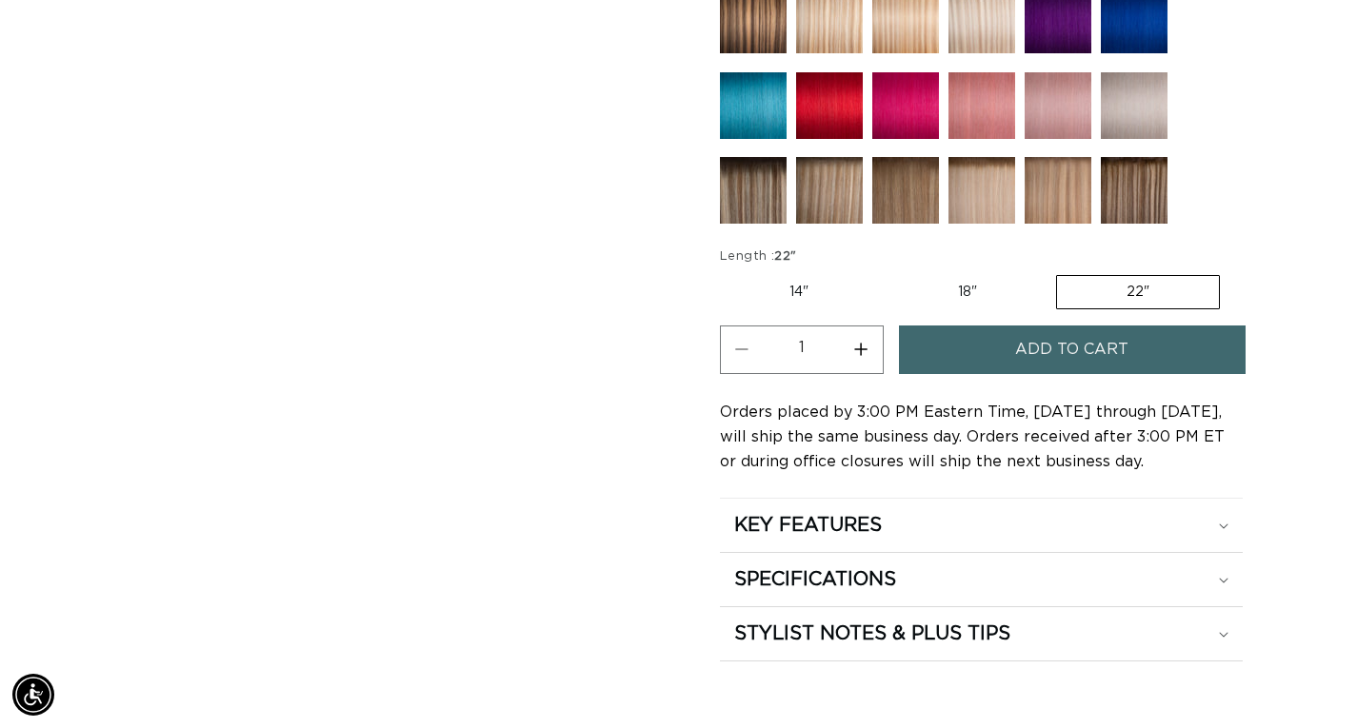
scroll to position [1047, 0]
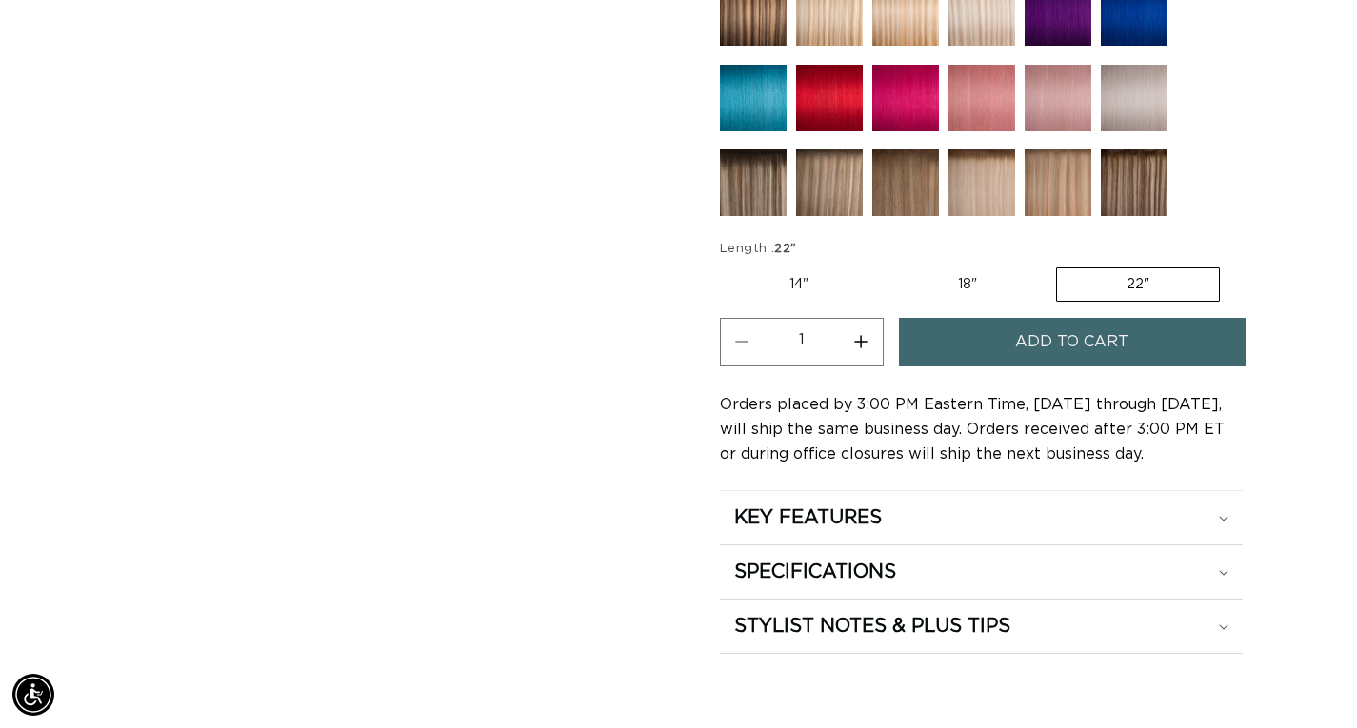
click at [1002, 301] on label "18" Variant sold out or unavailable" at bounding box center [967, 285] width 158 height 32
click at [888, 265] on input "18" Variant sold out or unavailable" at bounding box center [888, 264] width 1 height 1
radio input "true"
